Goal: Information Seeking & Learning: Learn about a topic

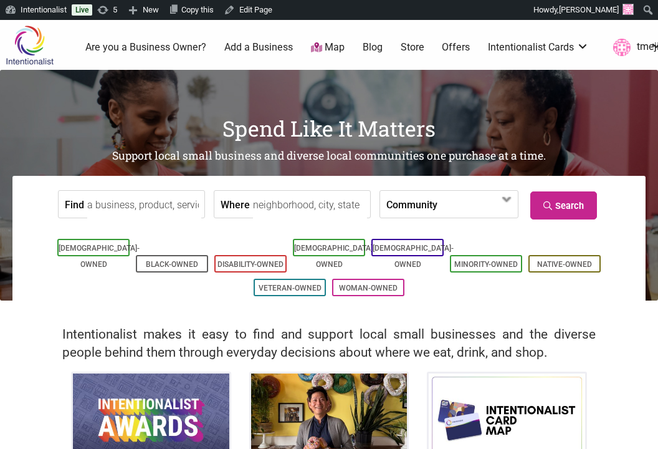
click at [143, 208] on input "Find" at bounding box center [144, 205] width 114 height 28
type input "cafe calaveras"
click at [583, 208] on link "Search" at bounding box center [563, 205] width 67 height 28
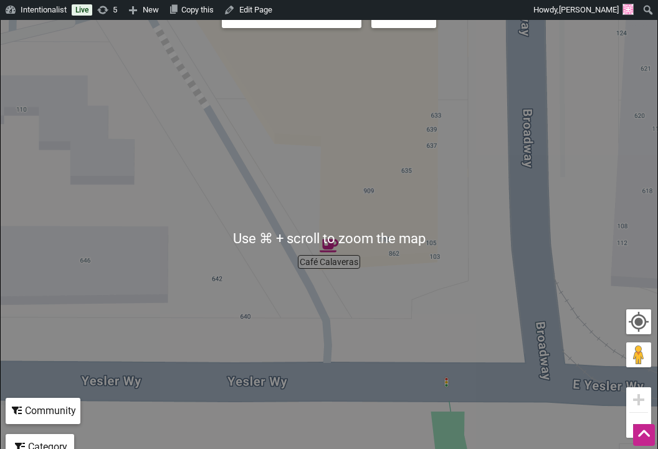
scroll to position [213, 0]
click at [332, 252] on img "Café Calaveras" at bounding box center [329, 245] width 19 height 19
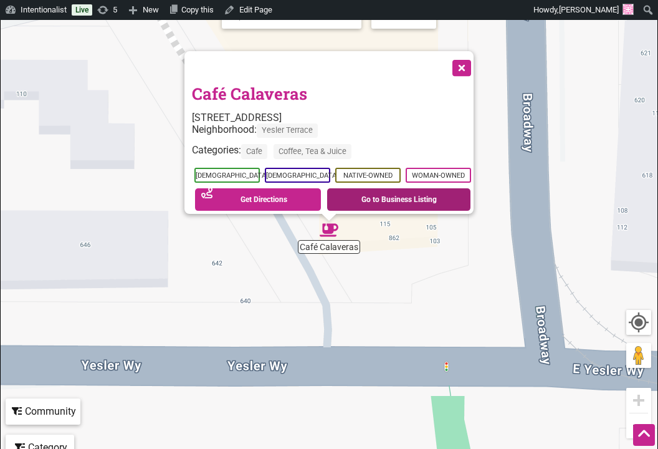
click at [408, 199] on link "Go to Business Listing" at bounding box center [398, 199] width 143 height 22
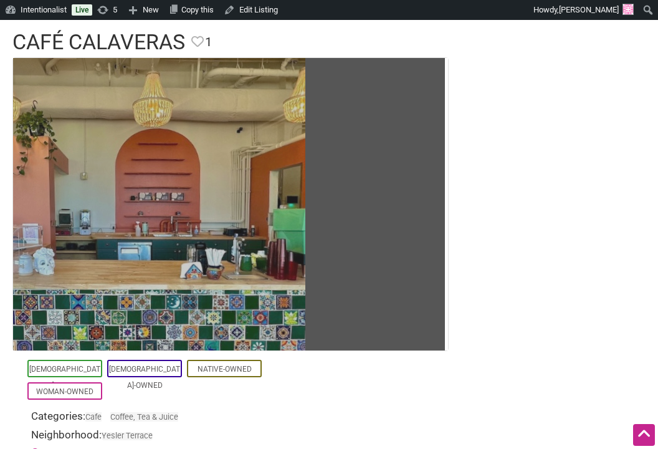
scroll to position [90, 0]
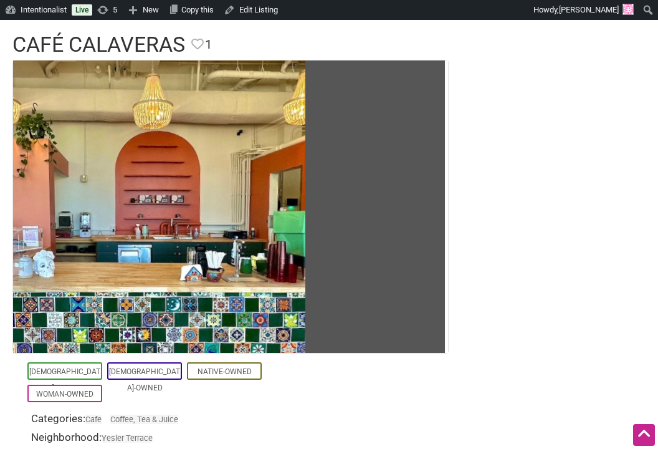
click at [492, 108] on section "Latino-Owned LGBTQ-Owned Native-Owned Woman-Owned Categories: Cafe Coffee, Tea …" at bounding box center [328, 353] width 633 height 586
click at [502, 118] on section "Latino-Owned LGBTQ-Owned Native-Owned Woman-Owned Categories: Cafe Coffee, Tea …" at bounding box center [328, 353] width 633 height 586
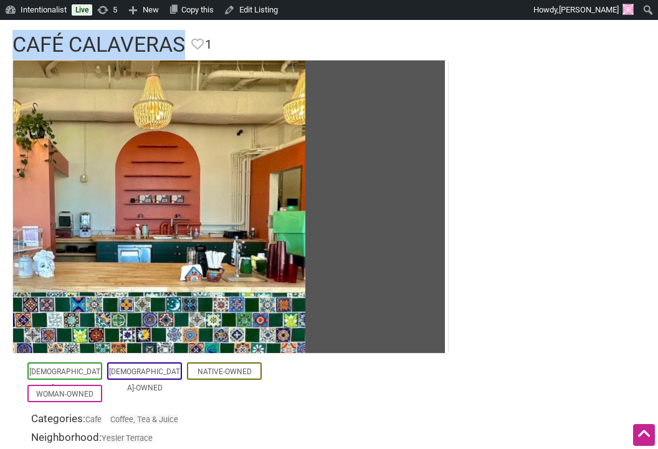
drag, startPoint x: 185, startPoint y: 44, endPoint x: -1, endPoint y: 46, distance: 185.7
click at [0, 46] on div "Café Calaveras Favorite Favorite 1 Feature Listing" at bounding box center [329, 45] width 658 height 30
copy h1 "Café Calaveras"
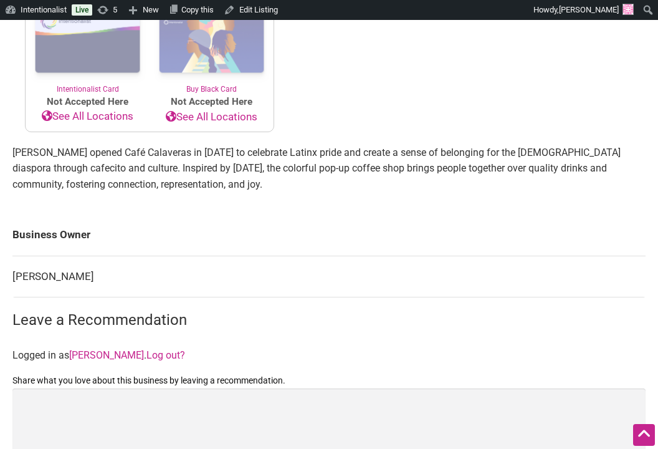
scroll to position [655, 0]
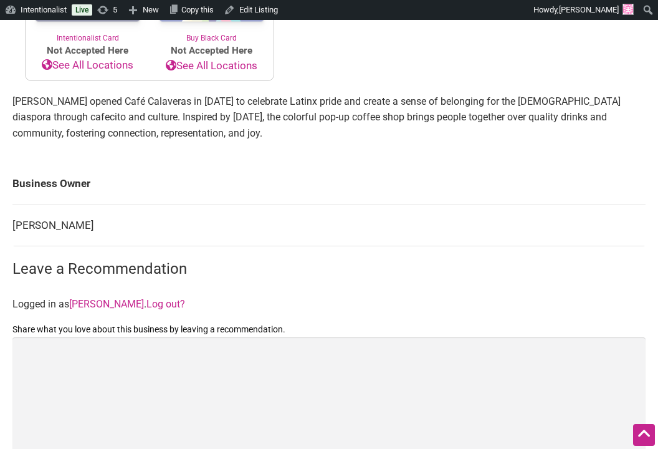
drag, startPoint x: 96, startPoint y: 231, endPoint x: -2, endPoint y: 226, distance: 97.9
click at [59, 226] on td "Clarissa Griego" at bounding box center [328, 225] width 633 height 42
drag, startPoint x: 100, startPoint y: 224, endPoint x: 14, endPoint y: 227, distance: 85.4
click at [14, 227] on td "Clarissa Griego" at bounding box center [328, 225] width 633 height 42
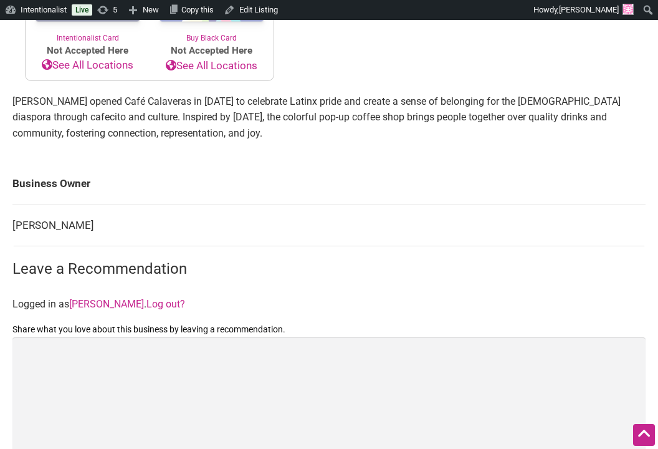
copy td "Clarissa Griego"
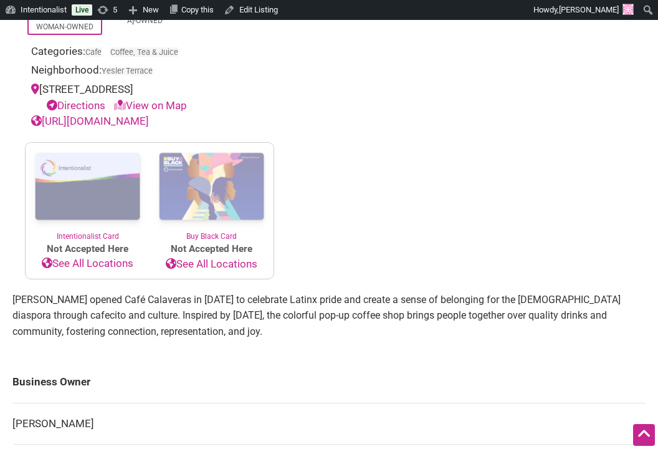
scroll to position [456, 0]
drag, startPoint x: 203, startPoint y: 89, endPoint x: 38, endPoint y: 90, distance: 165.2
click at [38, 90] on div "860 Yesler Way, Seattle, WA, USA Directions View on Map" at bounding box center [149, 98] width 237 height 32
copy div "860 Yesler Way, Seattle, WA, USA"
click at [149, 120] on link "http://www.cafecalaveras.com" at bounding box center [90, 121] width 118 height 12
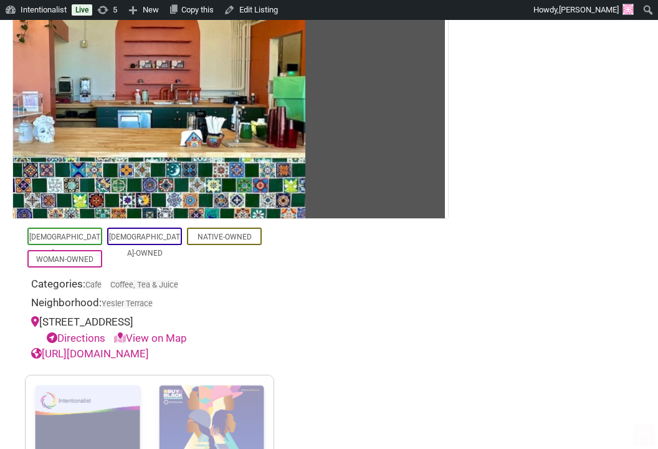
scroll to position [265, 0]
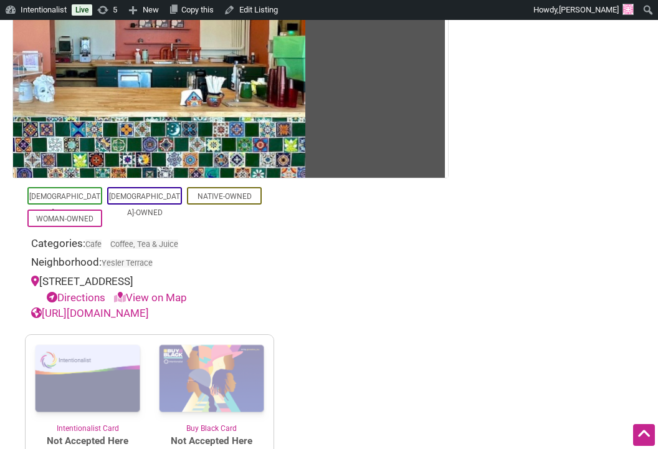
click at [387, 218] on section "Latino-Owned LGBTQ-Owned Native-Owned Woman-Owned Categories: Cafe Coffee, Tea …" at bounding box center [328, 178] width 633 height 586
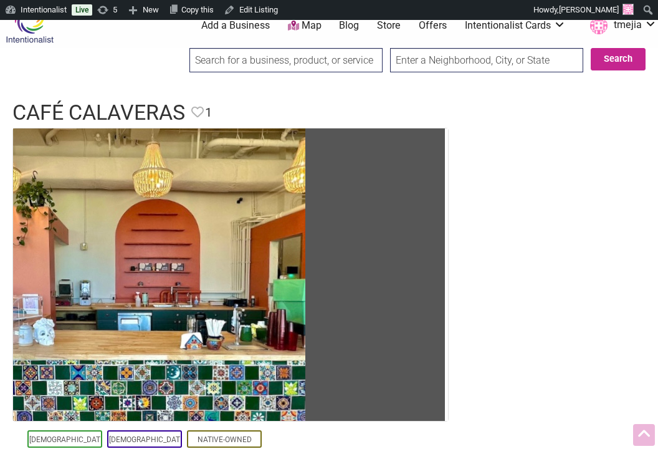
scroll to position [0, 0]
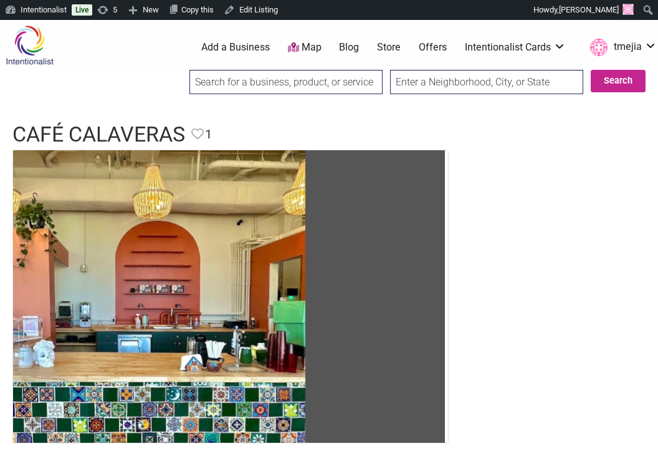
click at [282, 88] on input "search" at bounding box center [285, 82] width 193 height 24
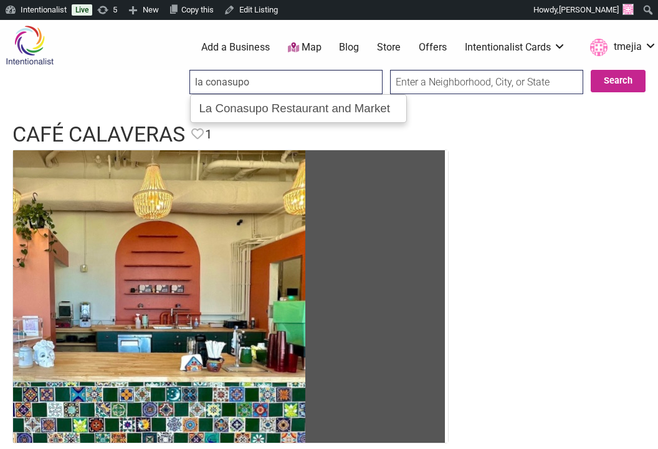
click at [177, 70] on input "Search" at bounding box center [201, 83] width 48 height 26
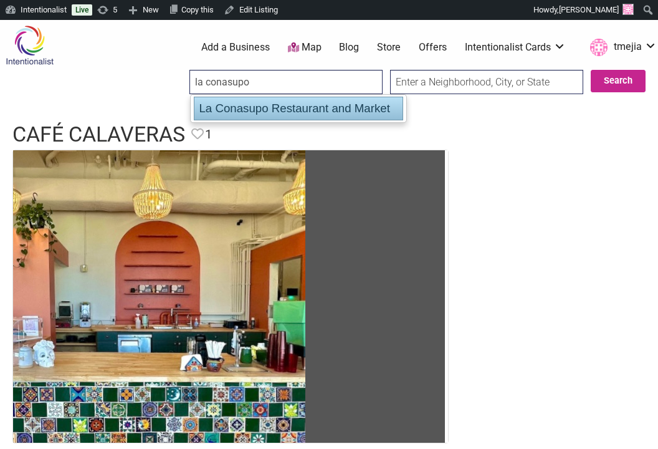
click at [313, 113] on div "La Conasupo Restaurant and Market" at bounding box center [298, 109] width 209 height 24
type input "La Conasupo Restaurant and Market"
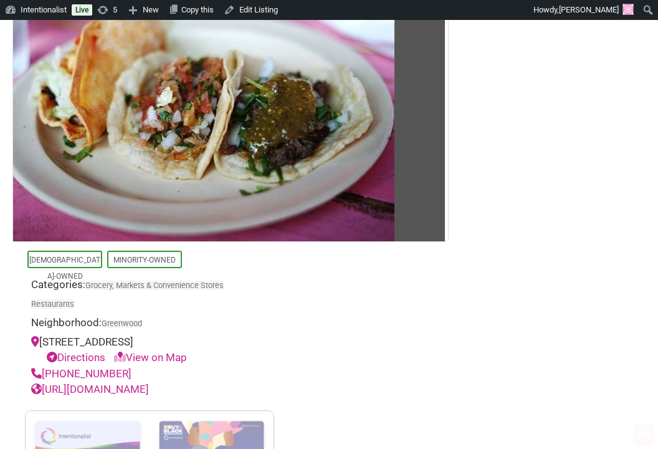
scroll to position [257, 0]
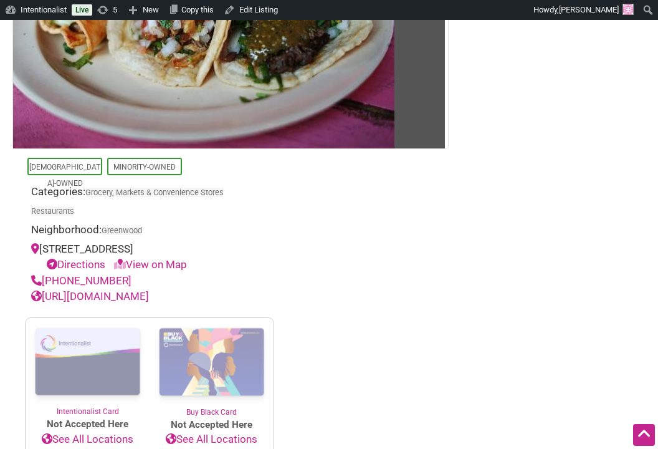
click at [149, 295] on link "[URL][DOMAIN_NAME]" at bounding box center [90, 296] width 118 height 12
drag, startPoint x: 125, startPoint y: 281, endPoint x: 32, endPoint y: 279, distance: 92.3
click at [32, 279] on div "[PHONE_NUMBER]" at bounding box center [149, 281] width 237 height 16
copy link "[PHONE_NUMBER]"
drag, startPoint x: 187, startPoint y: 247, endPoint x: 42, endPoint y: 249, distance: 144.6
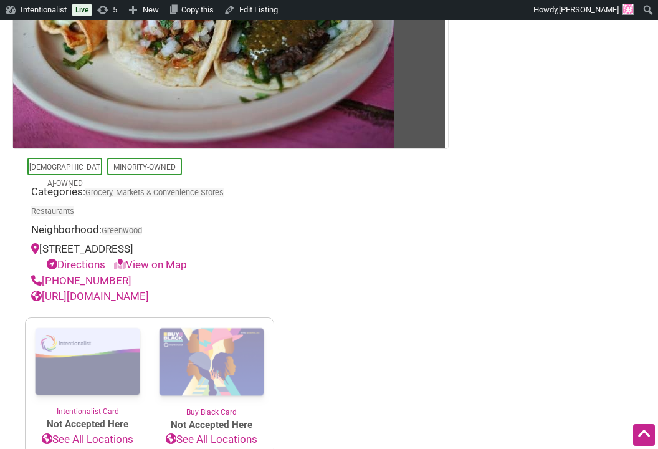
click at [42, 249] on div "8532 Greenwood Ave N Seattle, WA 98103 Directions View on Map" at bounding box center [149, 257] width 237 height 32
copy div "8532 Greenwood Ave N Seattle, WA 98103"
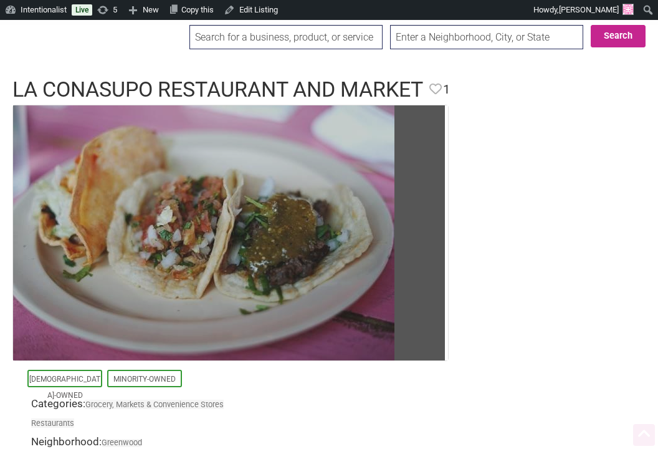
scroll to position [0, 0]
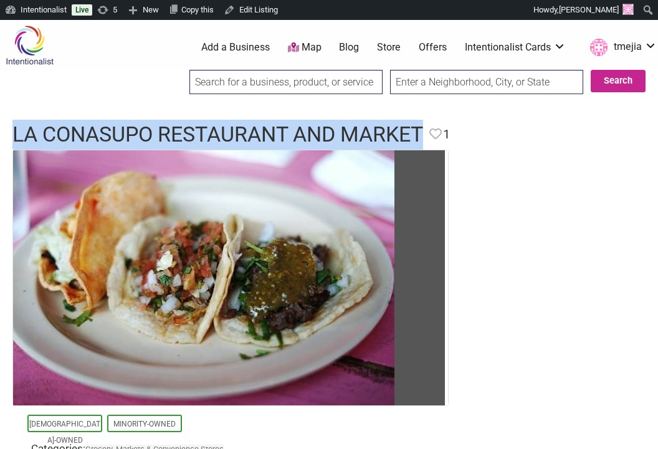
drag, startPoint x: 423, startPoint y: 131, endPoint x: 16, endPoint y: 127, distance: 407.0
click at [16, 127] on h1 "La Conasupo Restaurant and Market" at bounding box center [217, 135] width 411 height 30
copy h1 "La Conasupo Restaurant and Market"
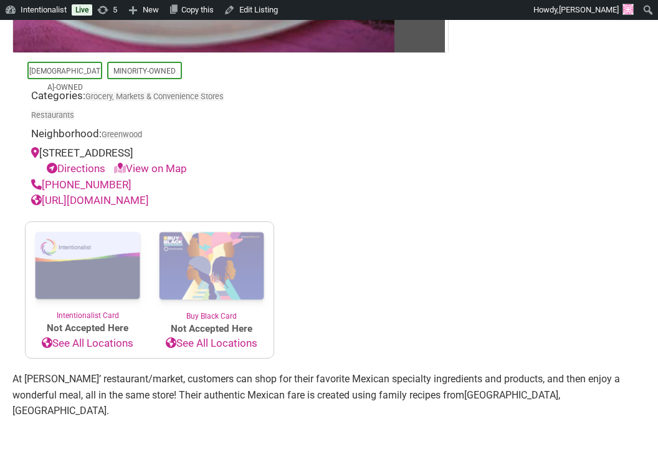
scroll to position [451, 0]
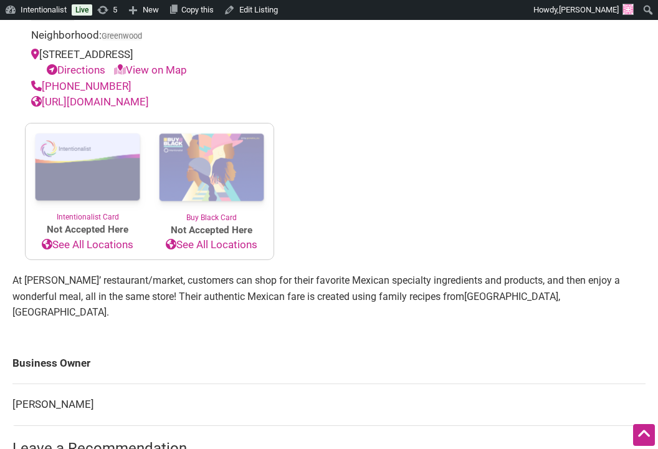
drag, startPoint x: 93, startPoint y: 384, endPoint x: 27, endPoint y: 374, distance: 66.8
click at [27, 384] on td "Carlos Vasquez" at bounding box center [328, 405] width 633 height 42
copy td "Carlos Vasquez"
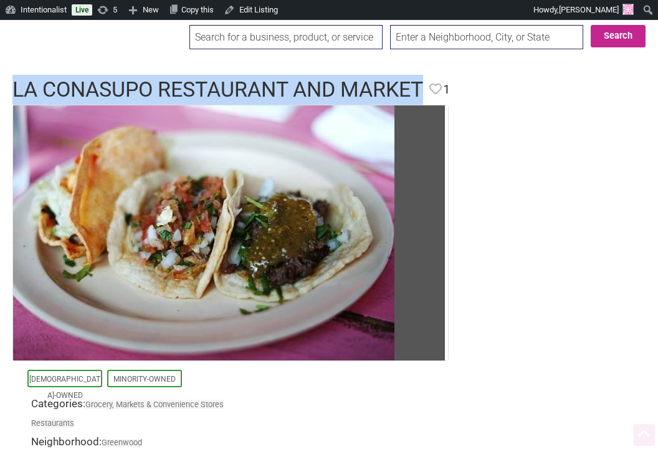
scroll to position [0, 0]
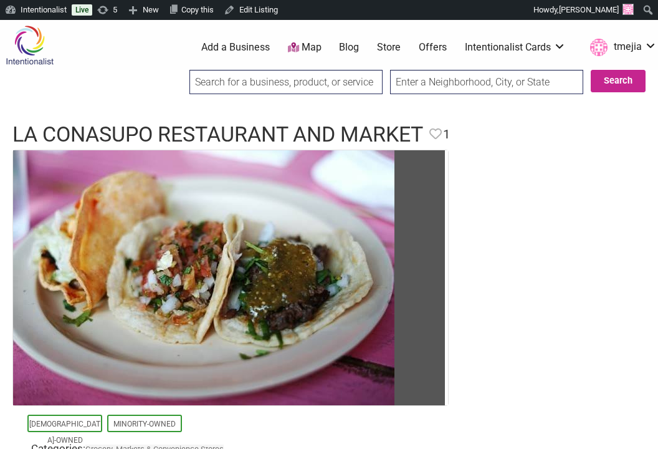
click at [293, 77] on input "search" at bounding box center [285, 82] width 193 height 24
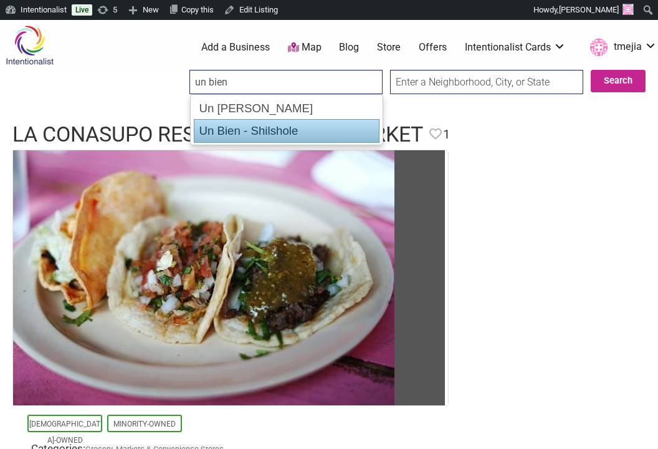
click at [329, 127] on div "Un Bien - Shilshole" at bounding box center [287, 131] width 186 height 24
type input "Un Bien - Shilshole"
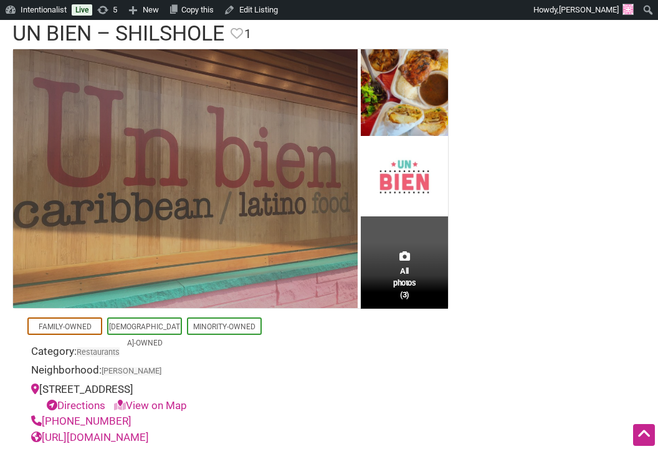
scroll to position [269, 0]
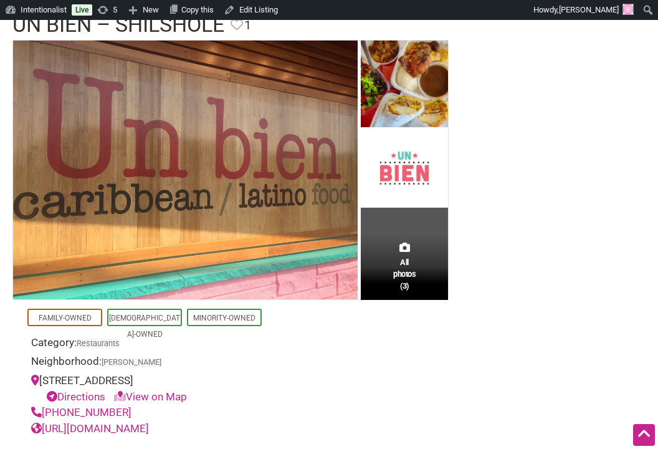
drag, startPoint x: 262, startPoint y: 381, endPoint x: 64, endPoint y: 379, distance: 198.8
click at [59, 378] on div "[STREET_ADDRESS] Directions View on Map" at bounding box center [149, 389] width 237 height 32
click at [170, 378] on div "[STREET_ADDRESS] Directions View on Map" at bounding box center [149, 389] width 237 height 32
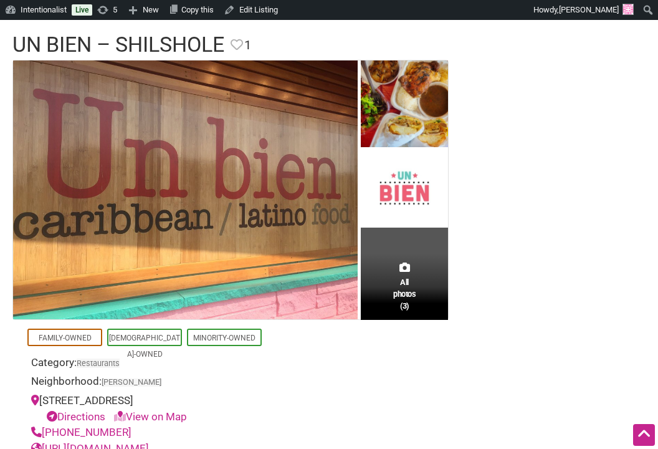
scroll to position [512, 0]
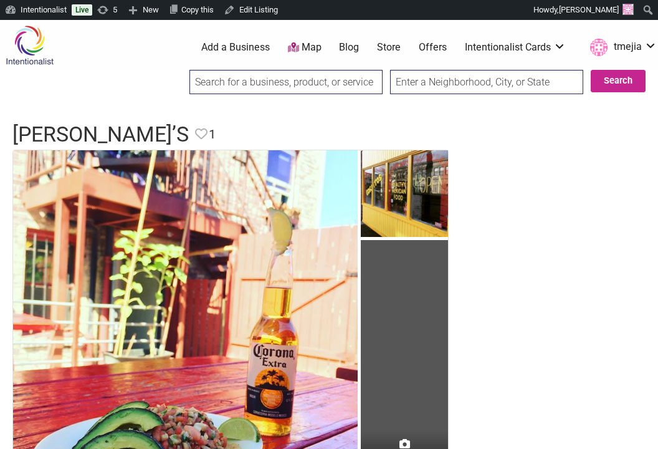
click at [242, 81] on input "search" at bounding box center [285, 82] width 193 height 24
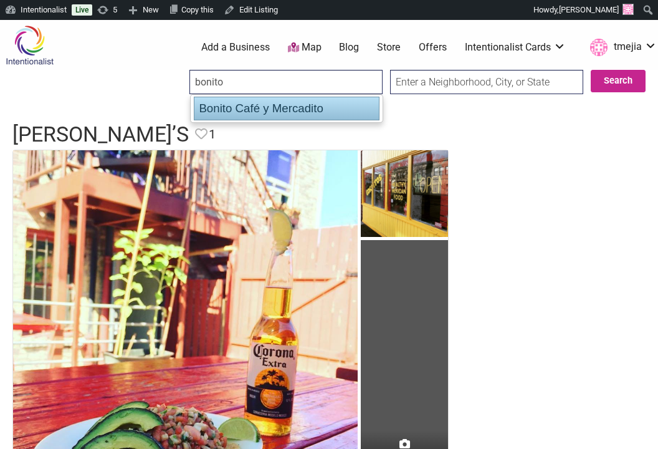
click at [295, 102] on div "Bonito Café y Mercadito" at bounding box center [287, 109] width 186 height 24
type input "Bonito Café y Mercadito"
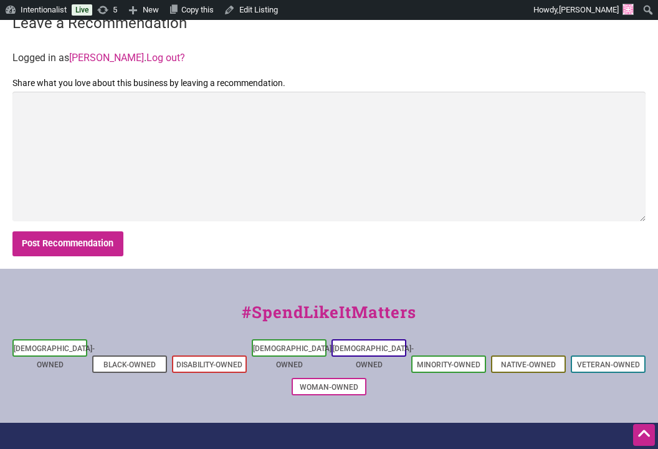
scroll to position [604, 0]
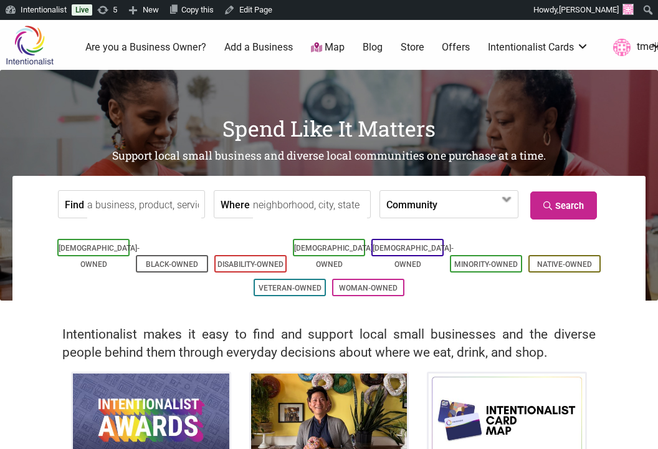
click at [170, 206] on input "Find" at bounding box center [144, 205] width 114 height 28
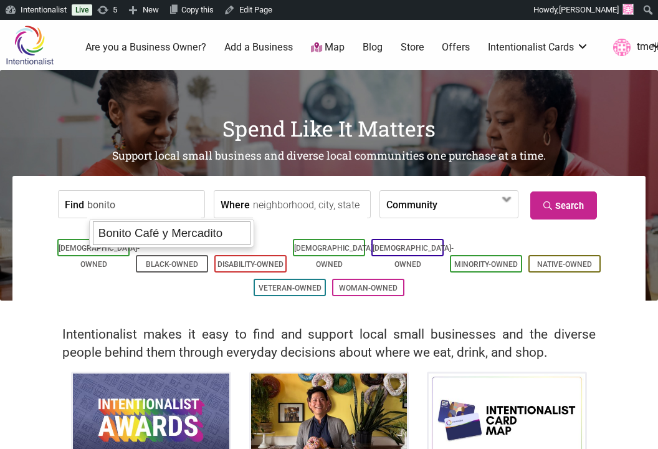
click at [198, 229] on div "Bonito Café y Mercadito" at bounding box center [172, 233] width 158 height 24
type input "Bonito Café y Mercadito"
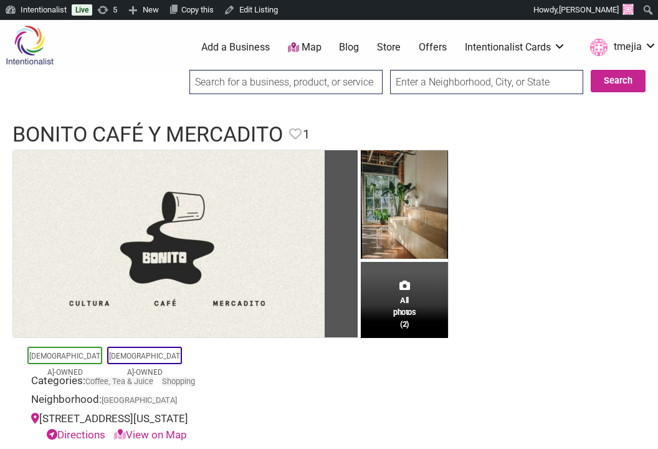
click at [246, 90] on input "search" at bounding box center [285, 82] width 193 height 24
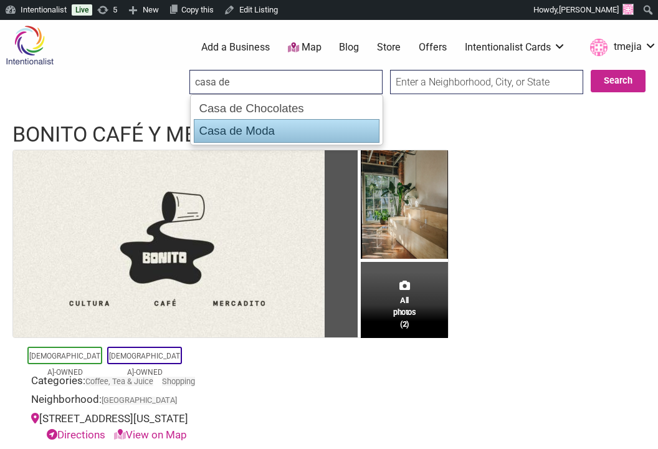
click at [254, 135] on div "Casa de Moda" at bounding box center [287, 131] width 186 height 24
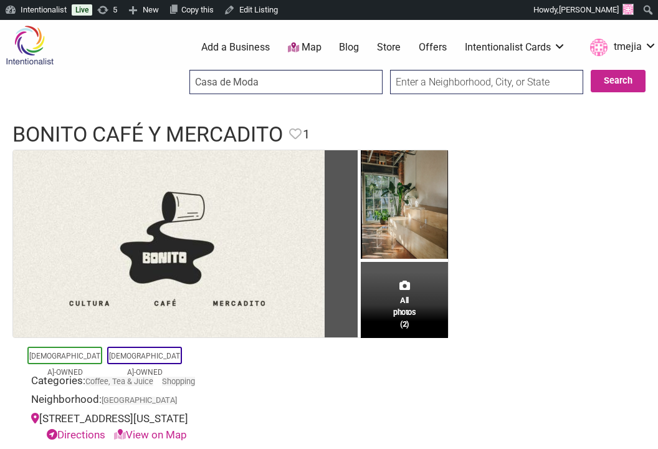
type input "Casa de Moda"
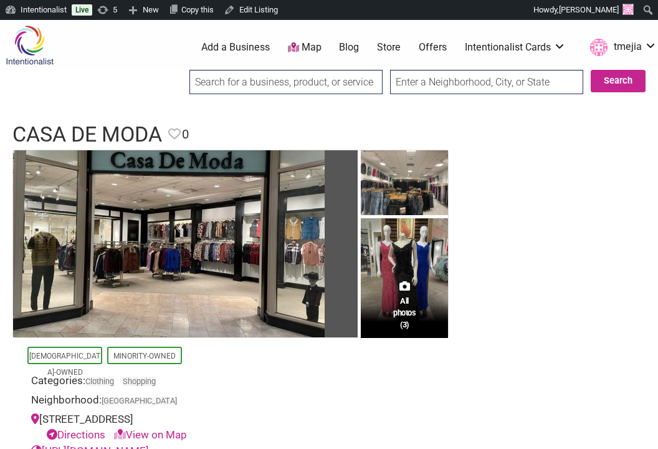
click at [217, 92] on input "search" at bounding box center [285, 82] width 193 height 24
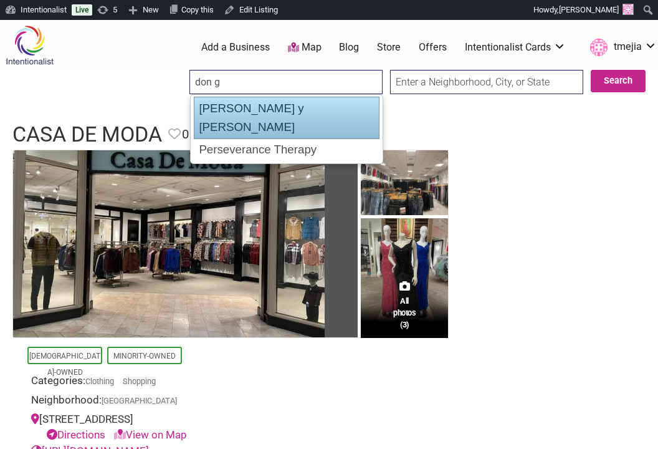
click at [247, 108] on div "[PERSON_NAME] y [PERSON_NAME]" at bounding box center [287, 118] width 186 height 42
type input "[PERSON_NAME] y [PERSON_NAME]"
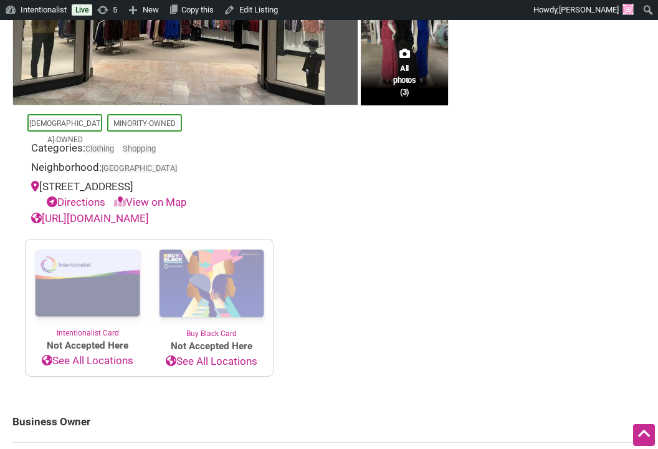
scroll to position [331, 0]
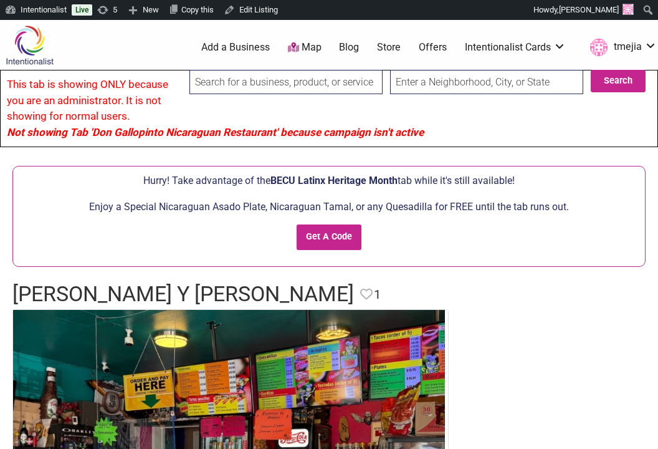
click at [234, 82] on input "search" at bounding box center [285, 82] width 193 height 24
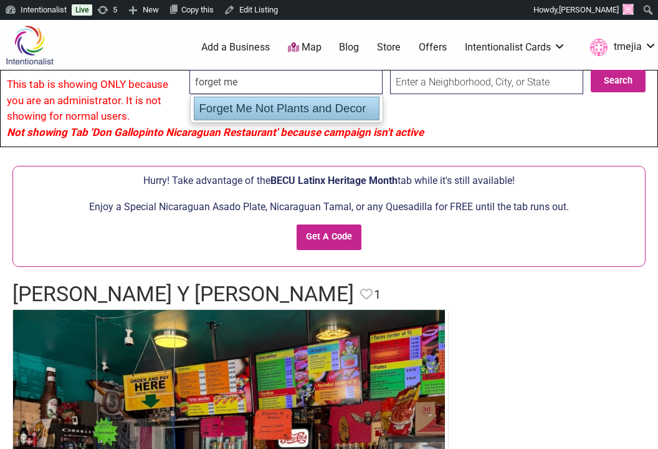
click at [280, 107] on div "Forget Me Not Plants and Decor" at bounding box center [287, 109] width 186 height 24
type input "Forget Me Not Plants and Decor"
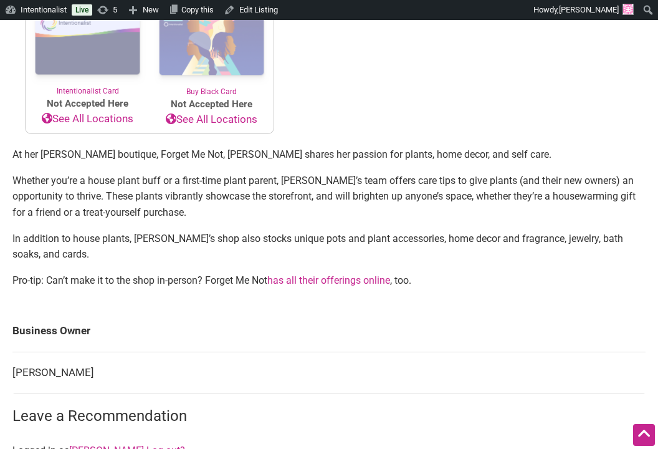
scroll to position [1023, 0]
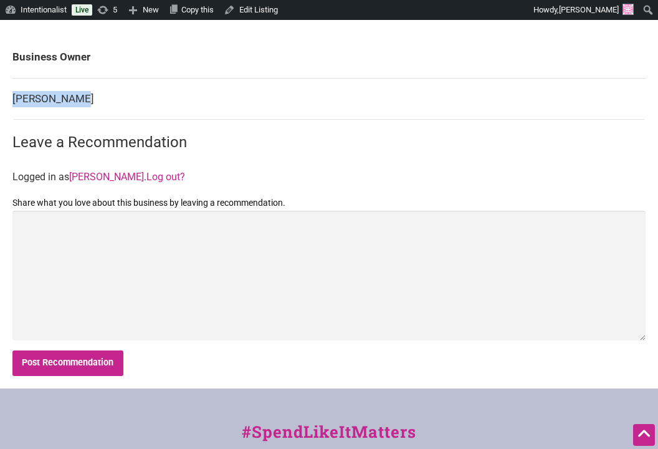
drag, startPoint x: 86, startPoint y: 75, endPoint x: 12, endPoint y: 84, distance: 74.0
click at [12, 84] on td "Betsy Loayza" at bounding box center [328, 99] width 633 height 42
copy td "Betsy Loayza"
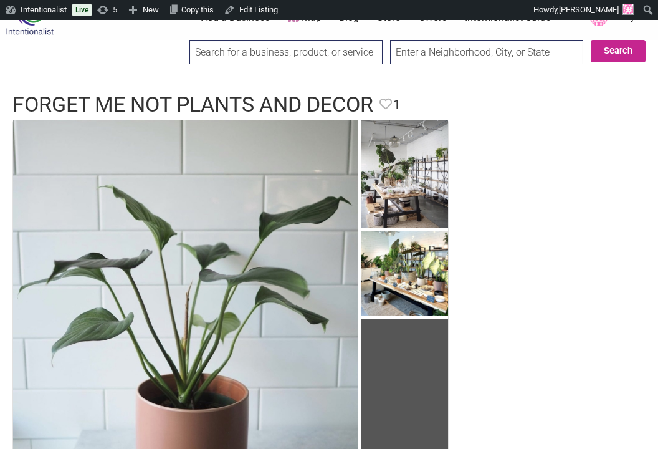
scroll to position [0, 0]
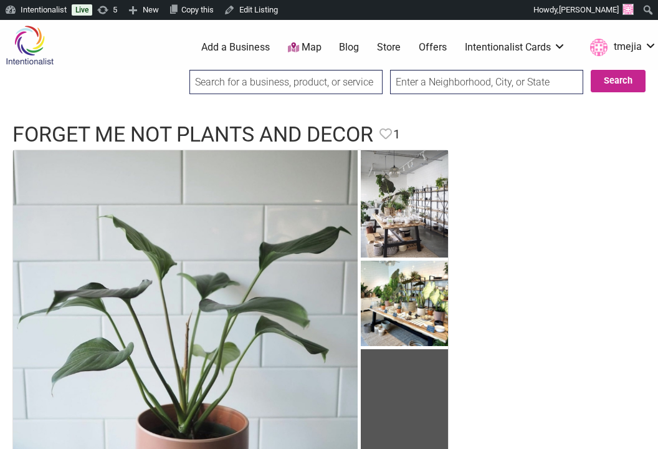
click at [251, 91] on input "search" at bounding box center [285, 82] width 193 height 24
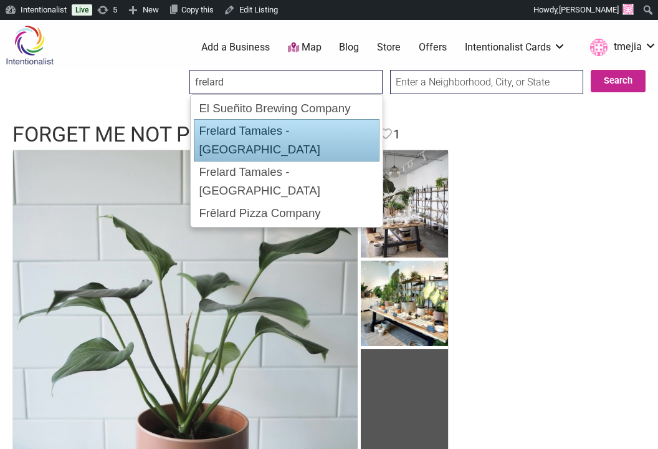
click at [243, 133] on div "Frelard Tamales - Bellingham" at bounding box center [287, 140] width 186 height 42
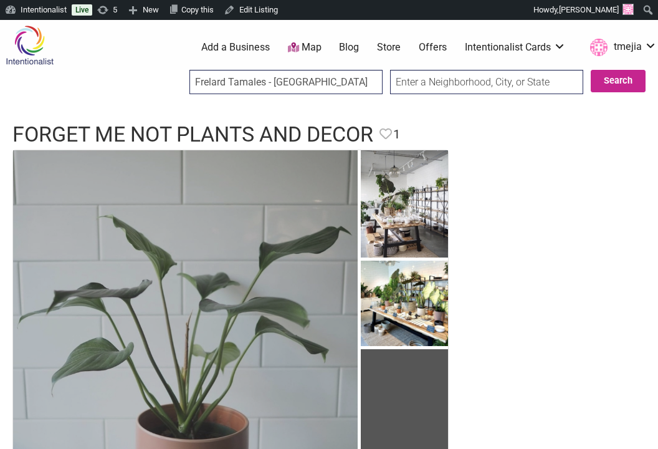
type input "Frelard Tamales - Bellingham"
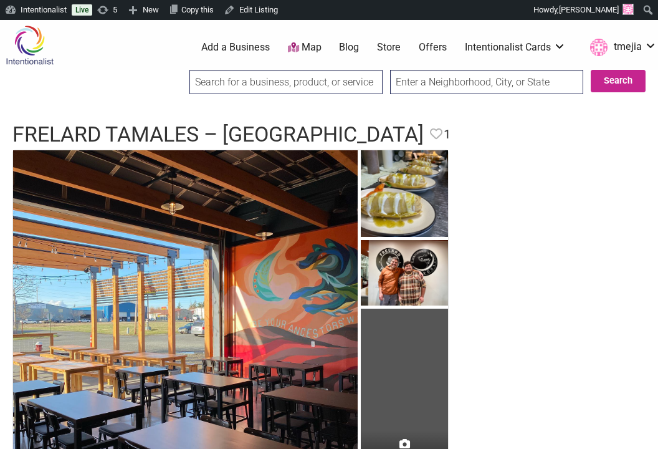
click at [214, 60] on div "0 Add a Business Map Blog Store Offers Intentionalist Cards Buy Black Card Inte…" at bounding box center [379, 47] width 574 height 50
click at [216, 71] on input "search" at bounding box center [285, 82] width 193 height 24
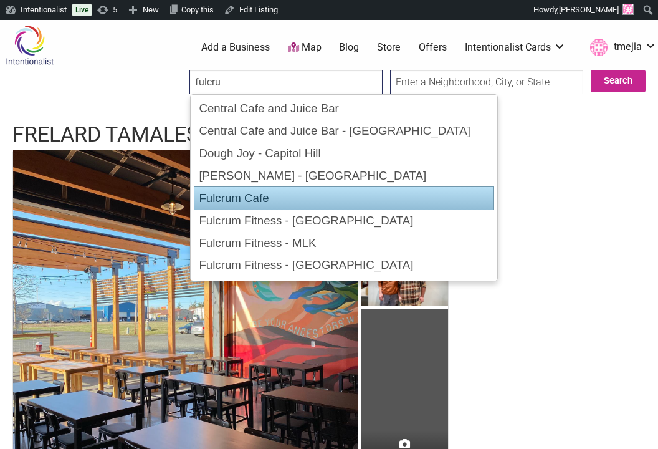
click at [270, 191] on div "Fulcrum Cafe" at bounding box center [344, 198] width 300 height 24
type input "Fulcrum Cafe"
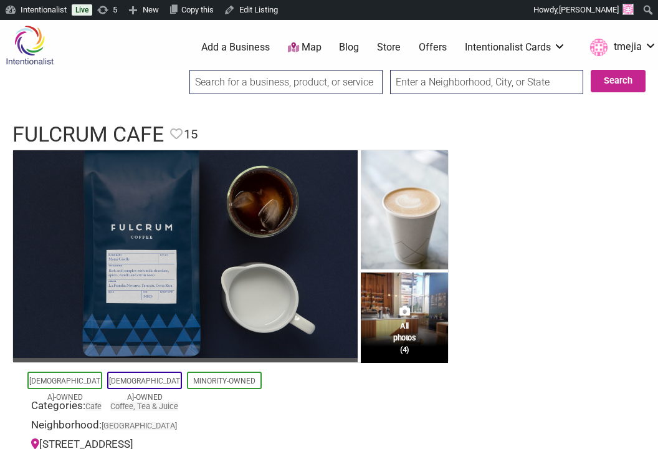
click at [266, 86] on input "search" at bounding box center [285, 82] width 193 height 24
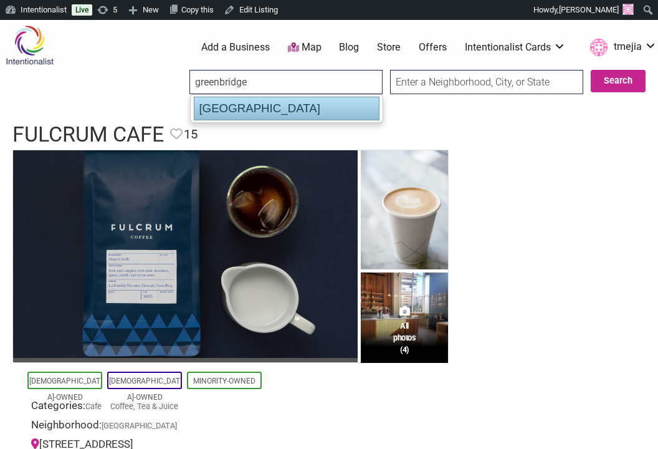
click at [262, 113] on div "Greenbridge Cafe" at bounding box center [287, 109] width 186 height 24
type input "Greenbridge Cafe"
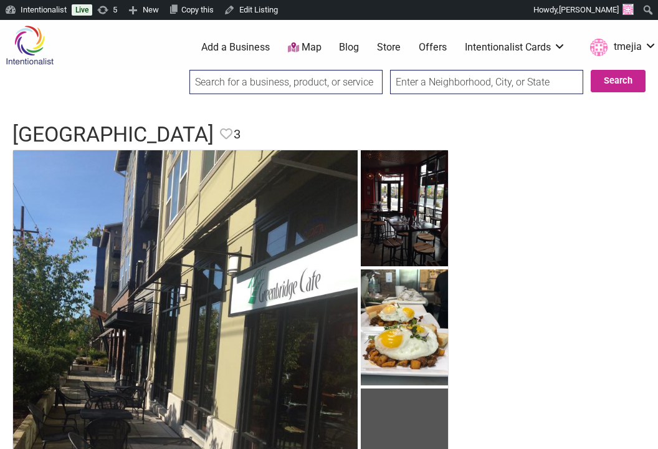
click at [226, 74] on input "search" at bounding box center [285, 82] width 193 height 24
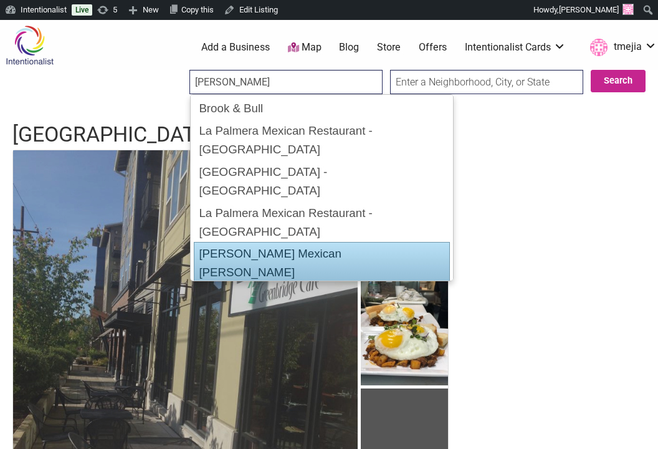
click at [263, 242] on div "Mendoza's Mexican Mercado" at bounding box center [322, 263] width 256 height 42
type input "Mendoza's Mexican Mercado"
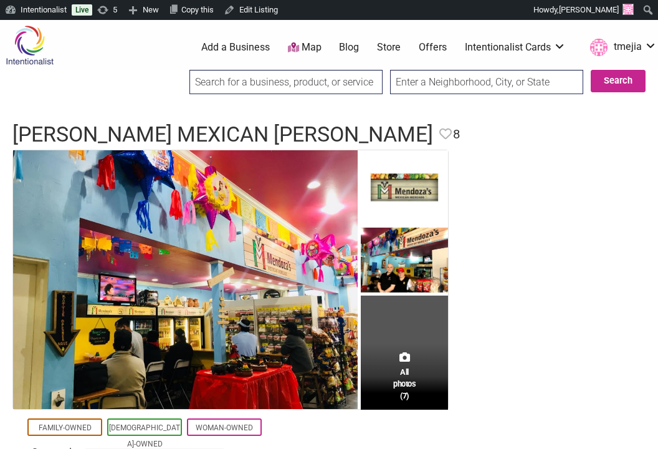
click at [234, 74] on input "search" at bounding box center [285, 82] width 193 height 24
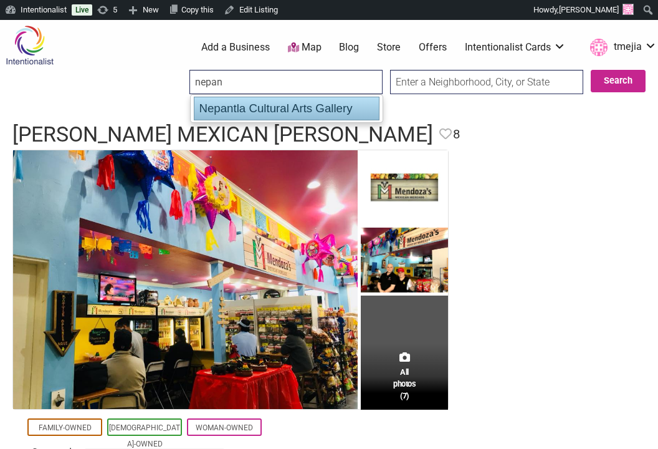
click at [253, 110] on div "Nepantla Cultural Arts Gallery" at bounding box center [287, 109] width 186 height 24
type input "Nepantla Cultural Arts Gallery"
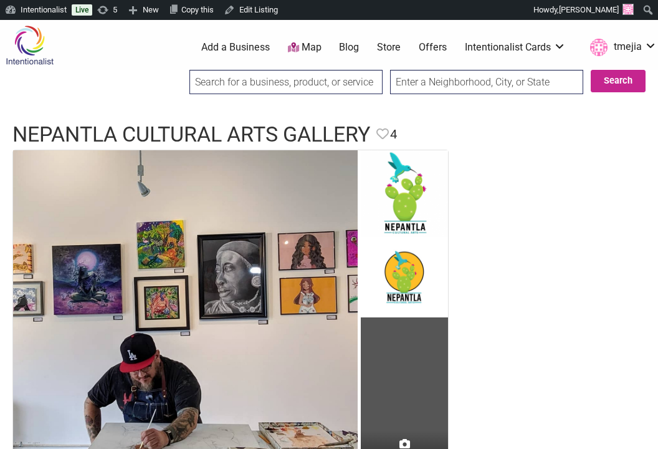
click at [219, 72] on input "search" at bounding box center [285, 82] width 193 height 24
type input "rmc floral designs"
click at [624, 92] on button "Search" at bounding box center [618, 81] width 55 height 22
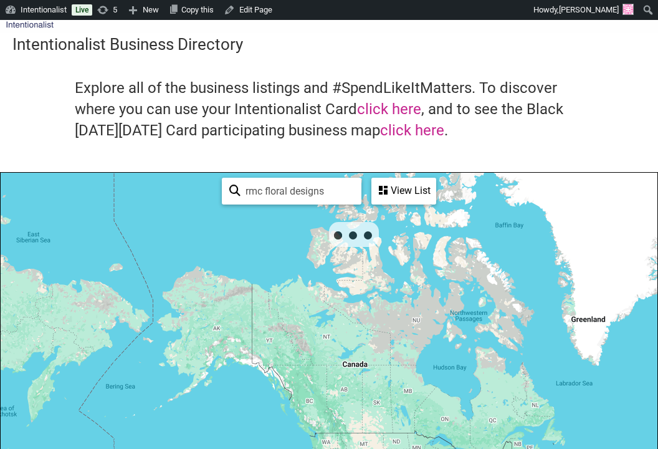
scroll to position [98, 0]
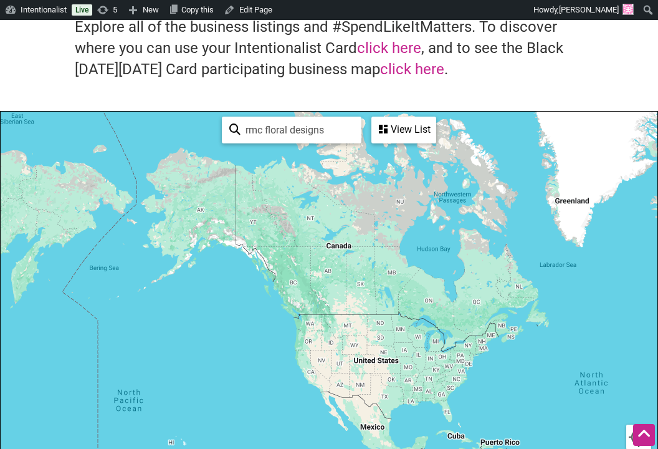
click at [406, 136] on div "View List" at bounding box center [404, 130] width 62 height 24
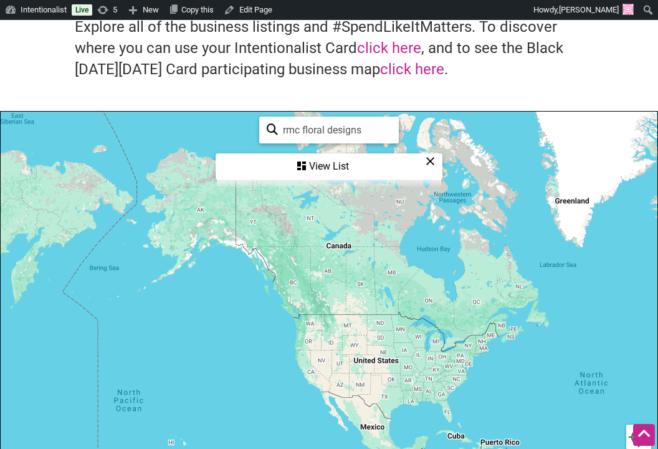
click at [346, 162] on div "View List" at bounding box center [329, 167] width 224 height 24
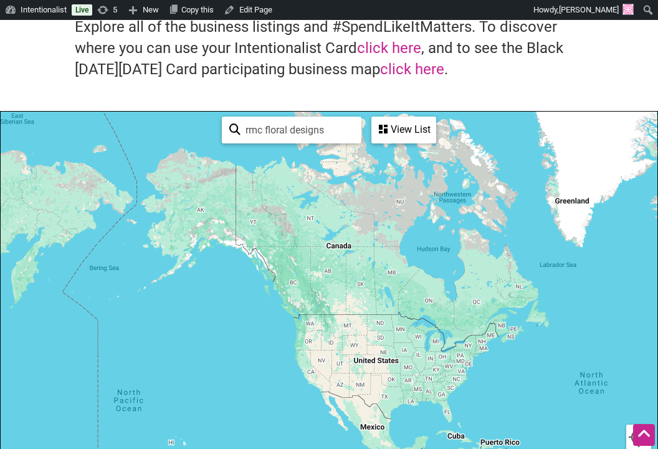
click at [334, 133] on input "rmc floral designs" at bounding box center [297, 130] width 113 height 24
click at [332, 132] on input "rmc floral designs" at bounding box center [297, 130] width 113 height 24
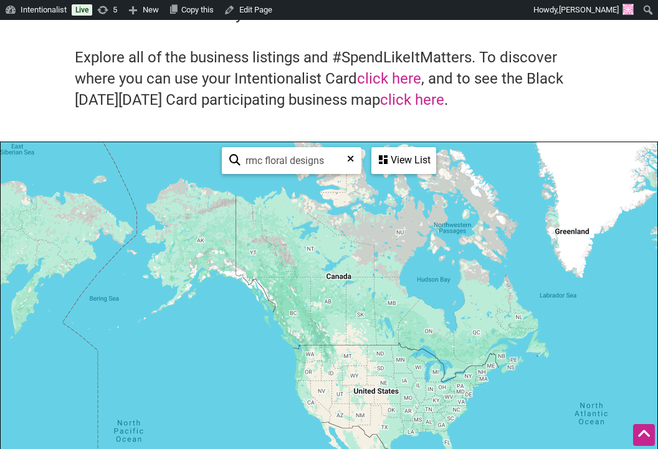
scroll to position [0, 0]
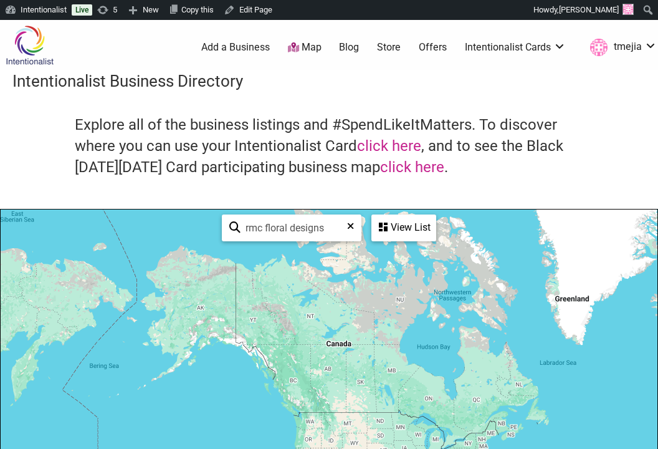
click at [32, 37] on img at bounding box center [29, 45] width 59 height 41
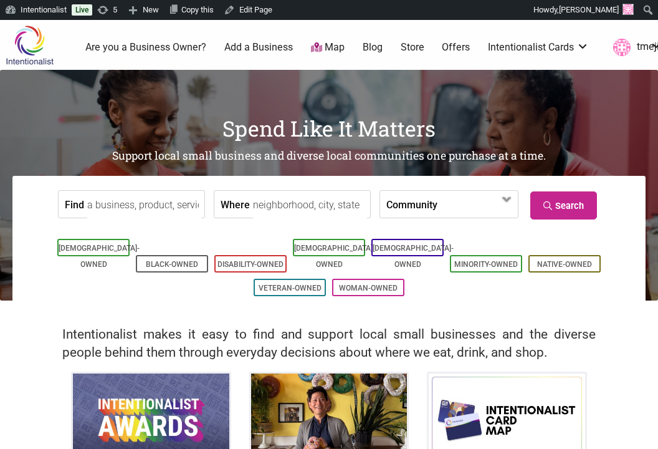
click at [145, 193] on input "Find" at bounding box center [144, 205] width 114 height 28
type input "rmc"
type input "RMC Floral Designs"
drag, startPoint x: 553, startPoint y: 206, endPoint x: 539, endPoint y: 205, distance: 14.3
click at [553, 206] on link "Search" at bounding box center [563, 205] width 67 height 28
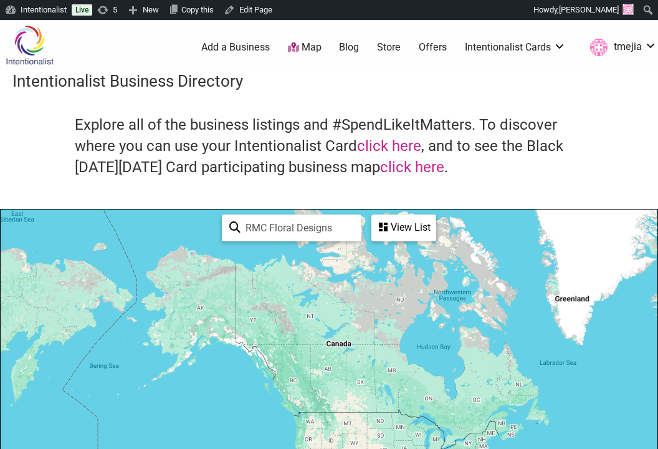
click at [414, 233] on div "View List" at bounding box center [404, 228] width 62 height 24
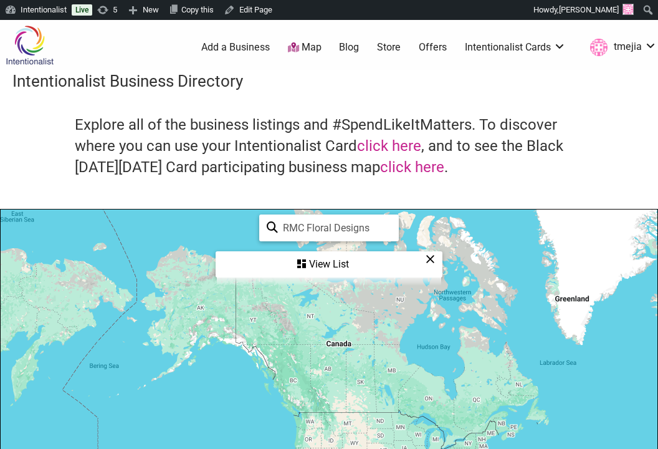
click at [312, 268] on div "View List" at bounding box center [329, 264] width 224 height 24
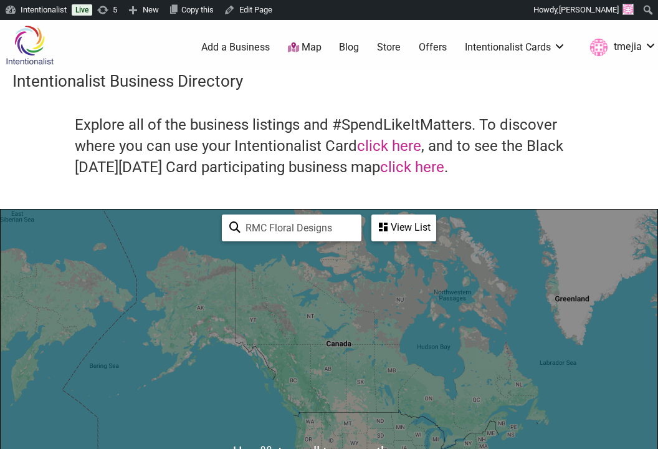
click at [26, 52] on img at bounding box center [29, 45] width 59 height 41
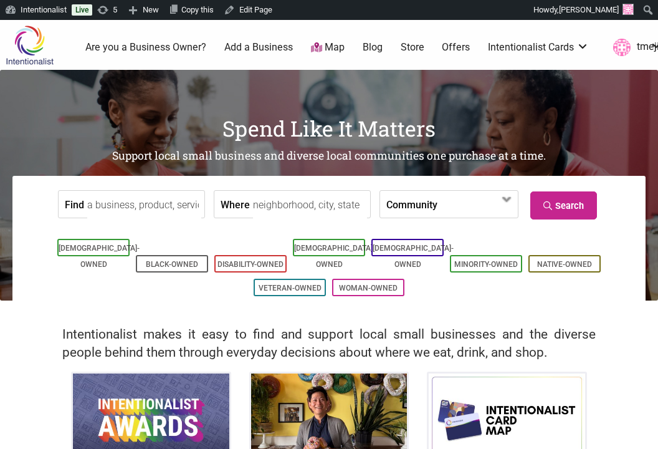
click at [173, 203] on input "Find" at bounding box center [144, 205] width 114 height 28
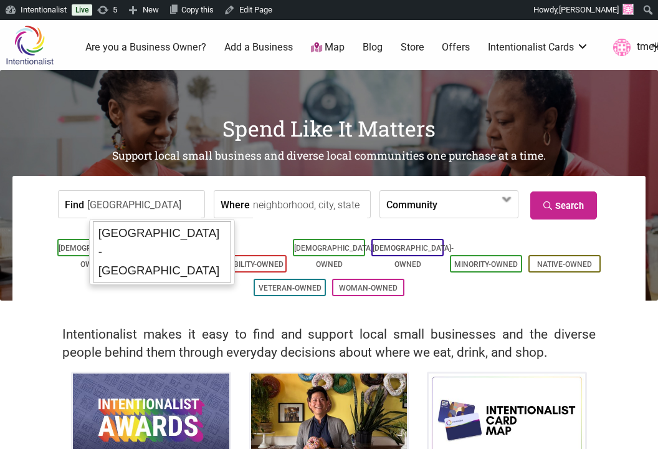
click at [179, 229] on div "[GEOGRAPHIC_DATA] - [GEOGRAPHIC_DATA]" at bounding box center [162, 251] width 138 height 61
type input "[GEOGRAPHIC_DATA] - [GEOGRAPHIC_DATA]"
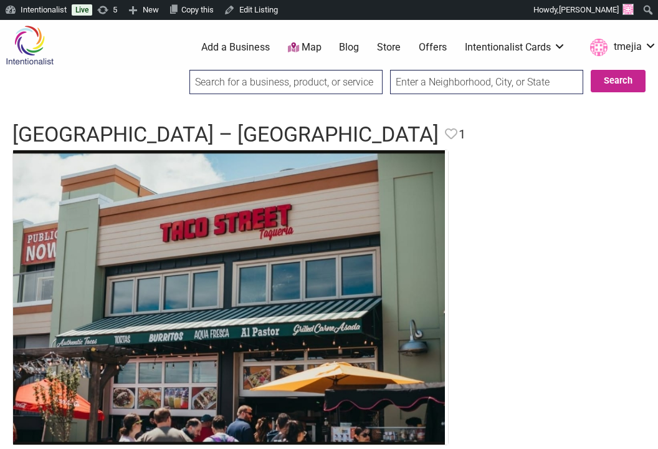
click at [229, 87] on input "search" at bounding box center [285, 82] width 193 height 24
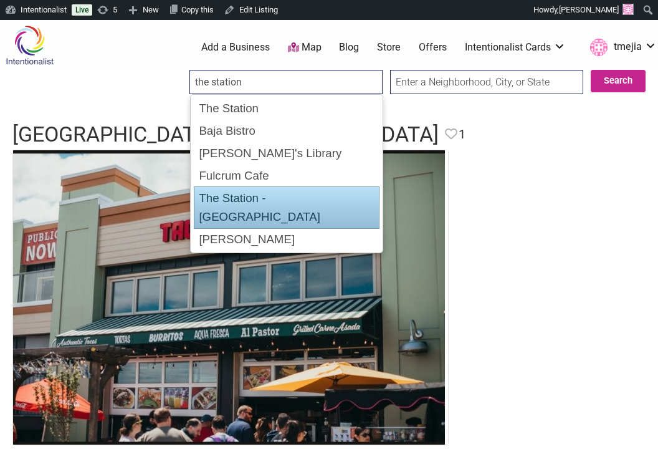
click at [278, 193] on div "The Station - Columbia City" at bounding box center [287, 207] width 186 height 42
type input "The Station - Columbia City"
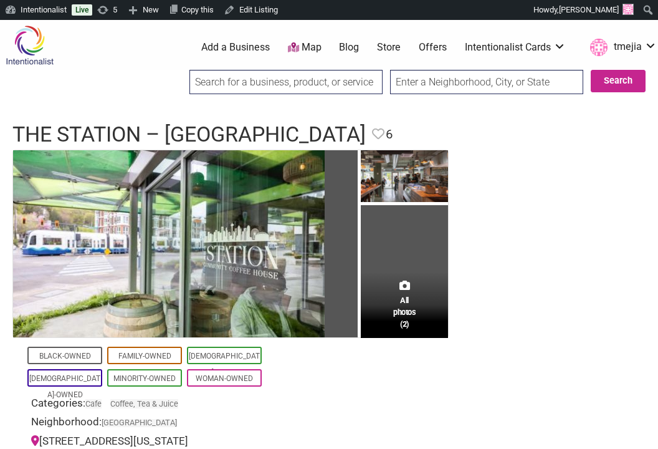
click at [236, 89] on input "search" at bounding box center [285, 82] width 193 height 24
type input "."
type input "los costenos"
drag, startPoint x: 263, startPoint y: 82, endPoint x: 192, endPoint y: 87, distance: 71.2
click at [192, 87] on input "los costenos" at bounding box center [285, 82] width 193 height 24
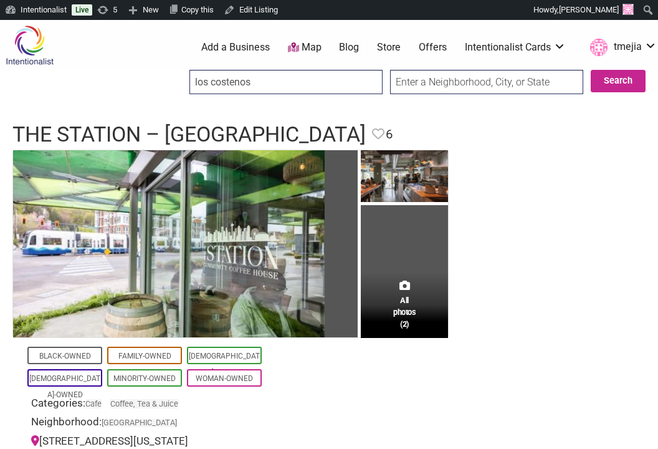
type input "los costenos"
click at [177, 70] on input "Search" at bounding box center [201, 83] width 48 height 26
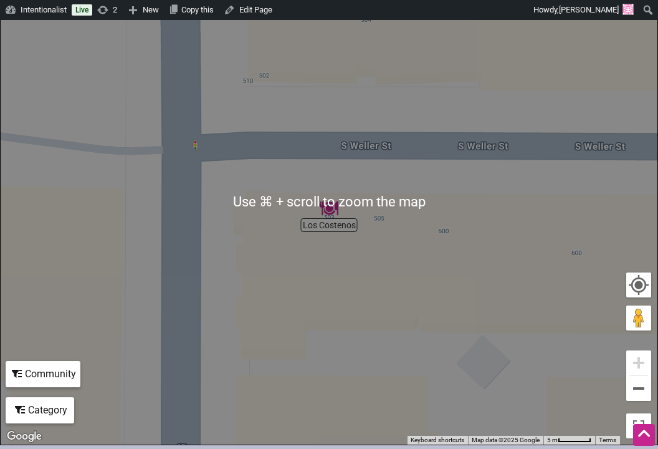
scroll to position [374, 0]
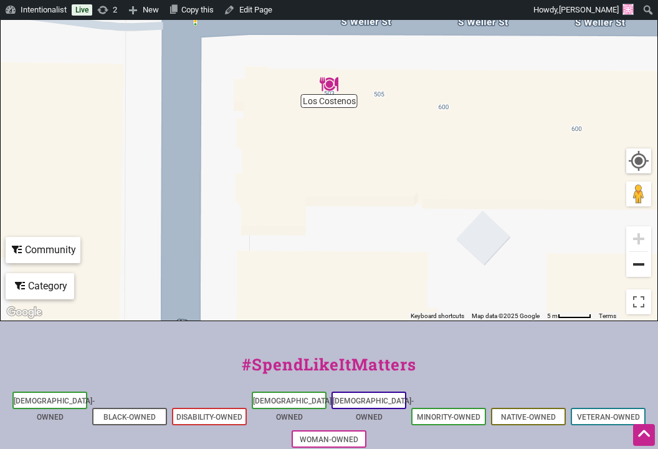
click at [637, 255] on button "Zoom out" at bounding box center [638, 264] width 25 height 25
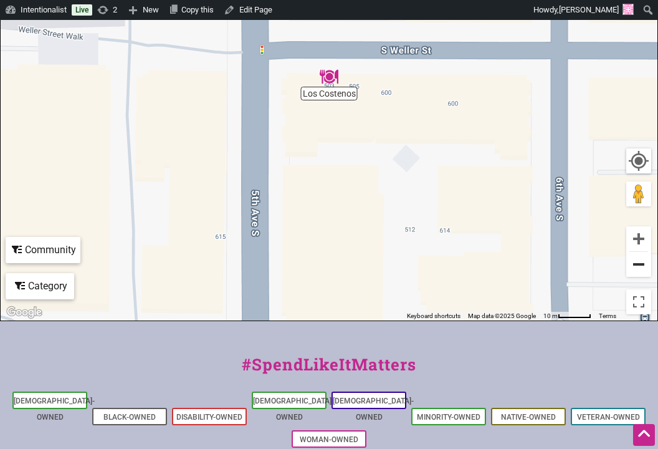
click at [638, 262] on button "Zoom out" at bounding box center [638, 264] width 25 height 25
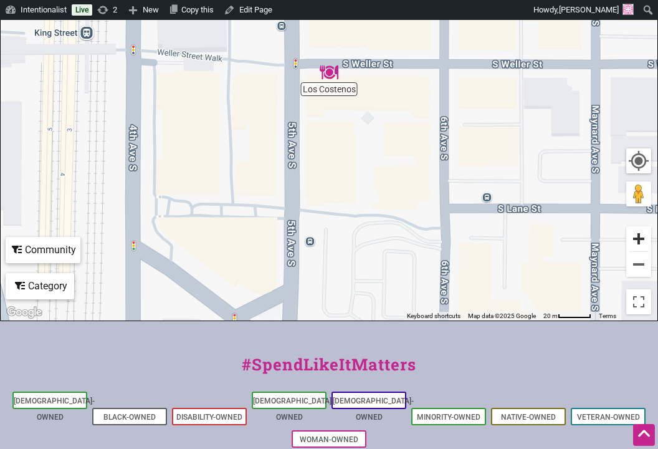
click at [638, 239] on button "Zoom in" at bounding box center [638, 238] width 25 height 25
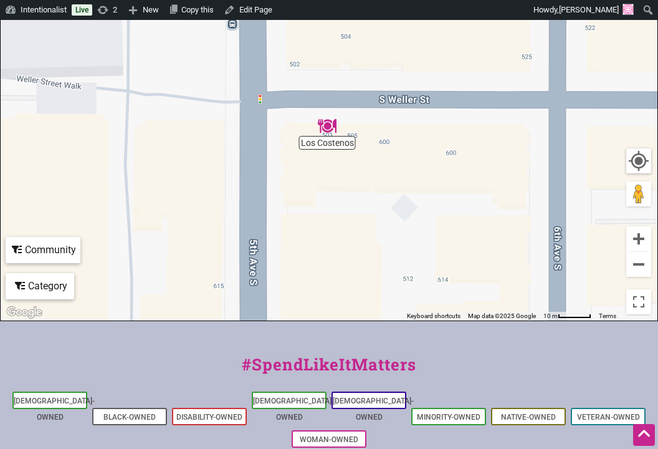
drag, startPoint x: 356, startPoint y: 123, endPoint x: 354, endPoint y: 181, distance: 58.0
click at [354, 181] on div "To navigate, press the arrow keys." at bounding box center [329, 77] width 657 height 485
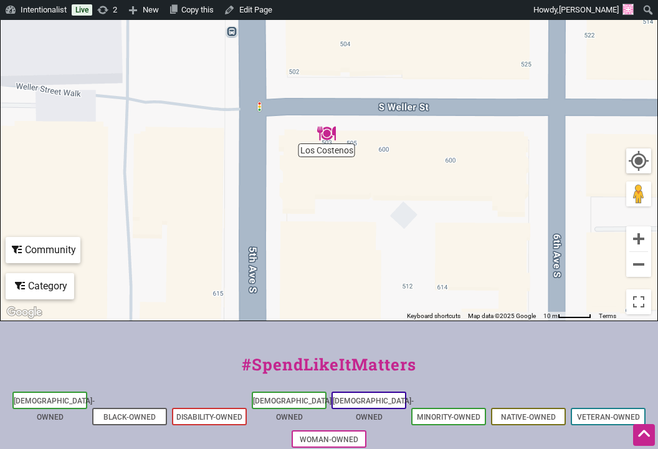
click at [326, 136] on img "Los Costenos" at bounding box center [326, 133] width 19 height 19
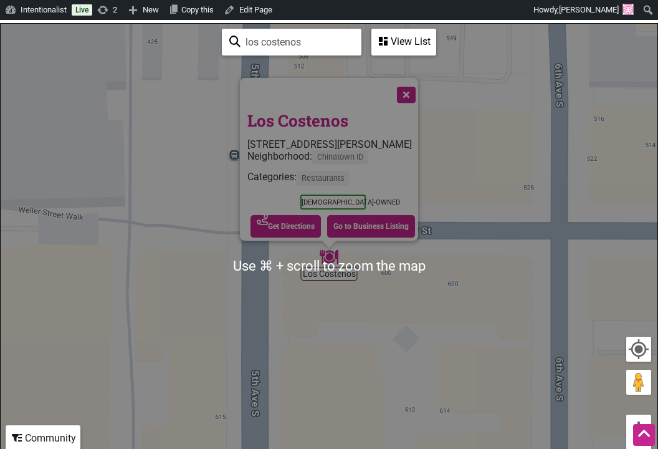
scroll to position [105, 0]
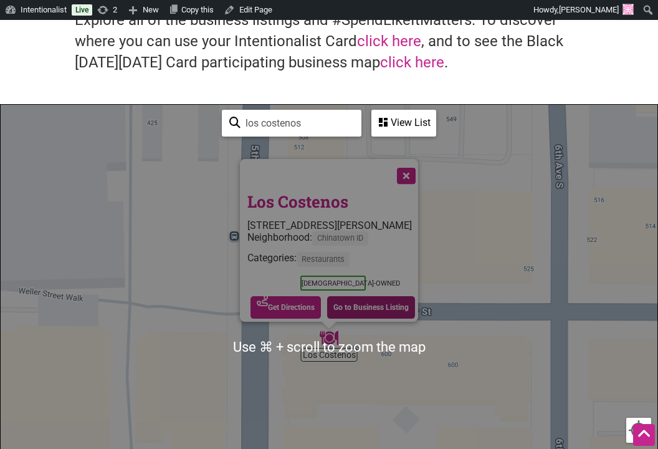
click at [368, 296] on link "Go to Business Listing" at bounding box center [371, 307] width 88 height 22
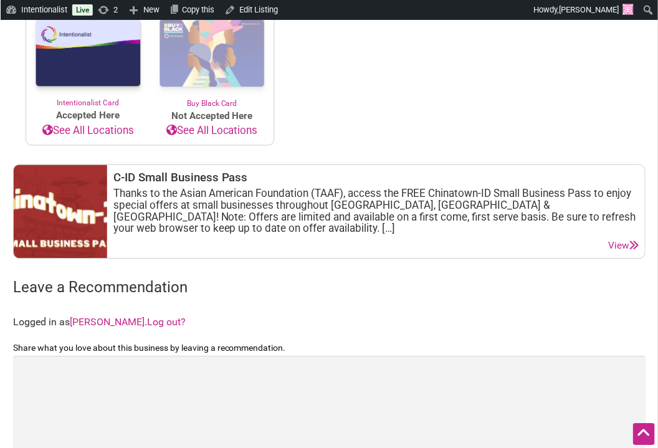
scroll to position [284, 0]
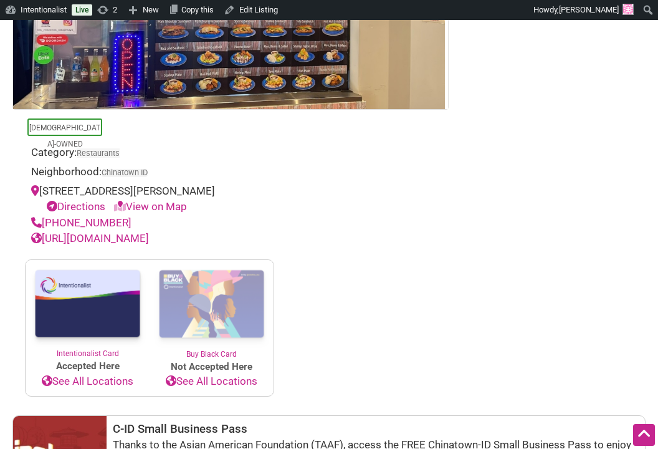
click at [148, 237] on link "[URL][DOMAIN_NAME]" at bounding box center [90, 238] width 118 height 12
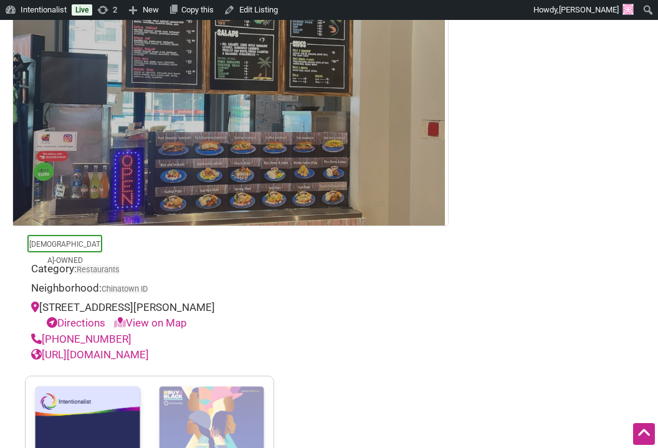
scroll to position [165, 0]
